Goal: Transaction & Acquisition: Purchase product/service

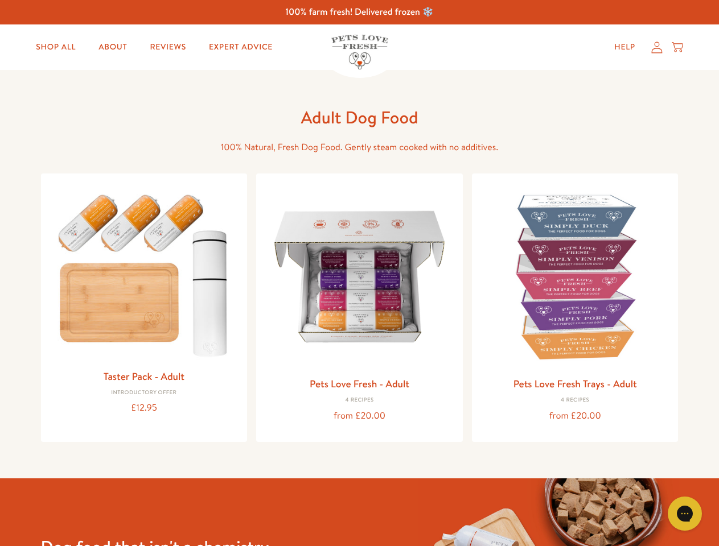
click at [685, 514] on icon "Gorgias live chat" at bounding box center [684, 513] width 11 height 11
